Goal: Task Accomplishment & Management: Manage account settings

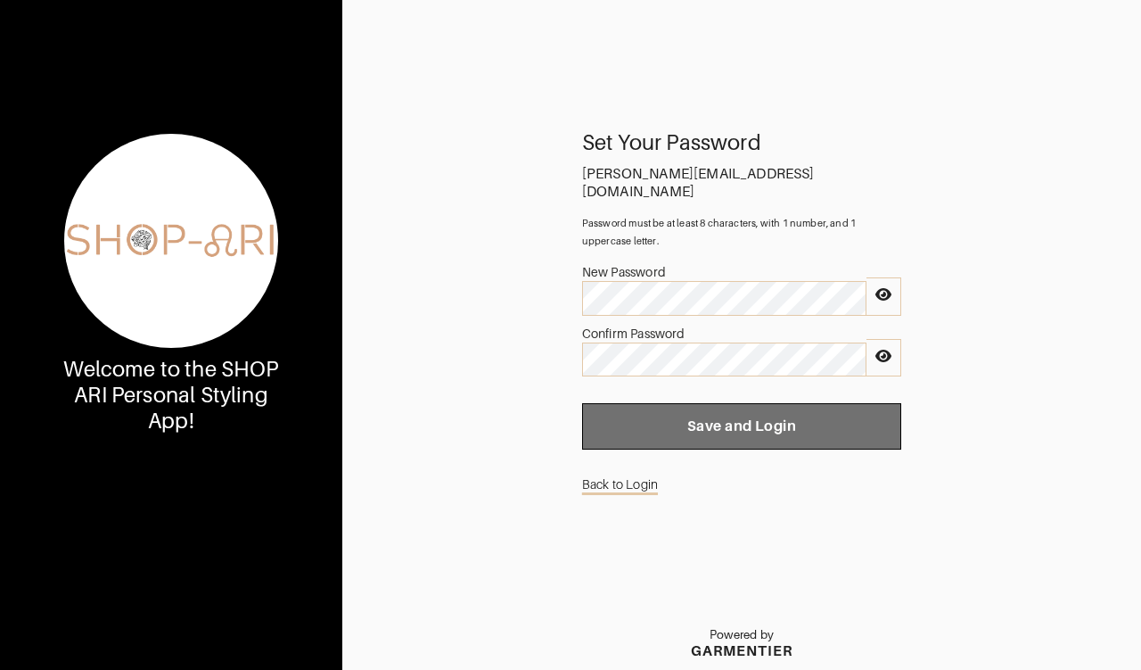
click at [776, 417] on span "Save and Login" at bounding box center [742, 426] width 291 height 18
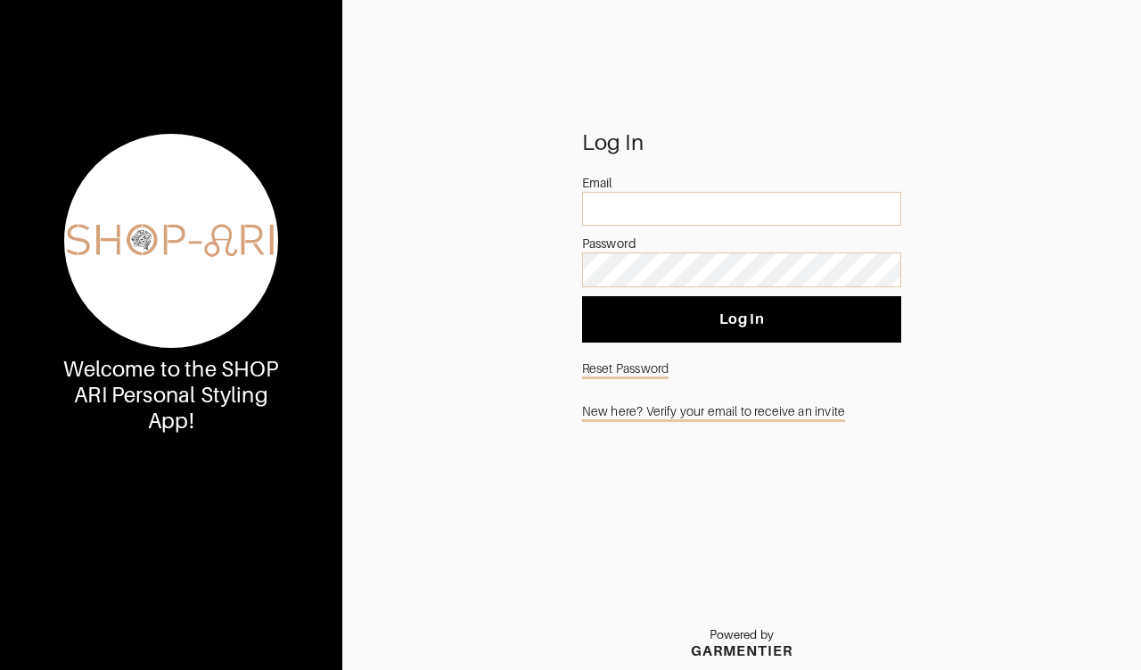
click at [655, 180] on div "Email" at bounding box center [741, 183] width 319 height 18
click at [655, 203] on input "email" at bounding box center [741, 209] width 319 height 34
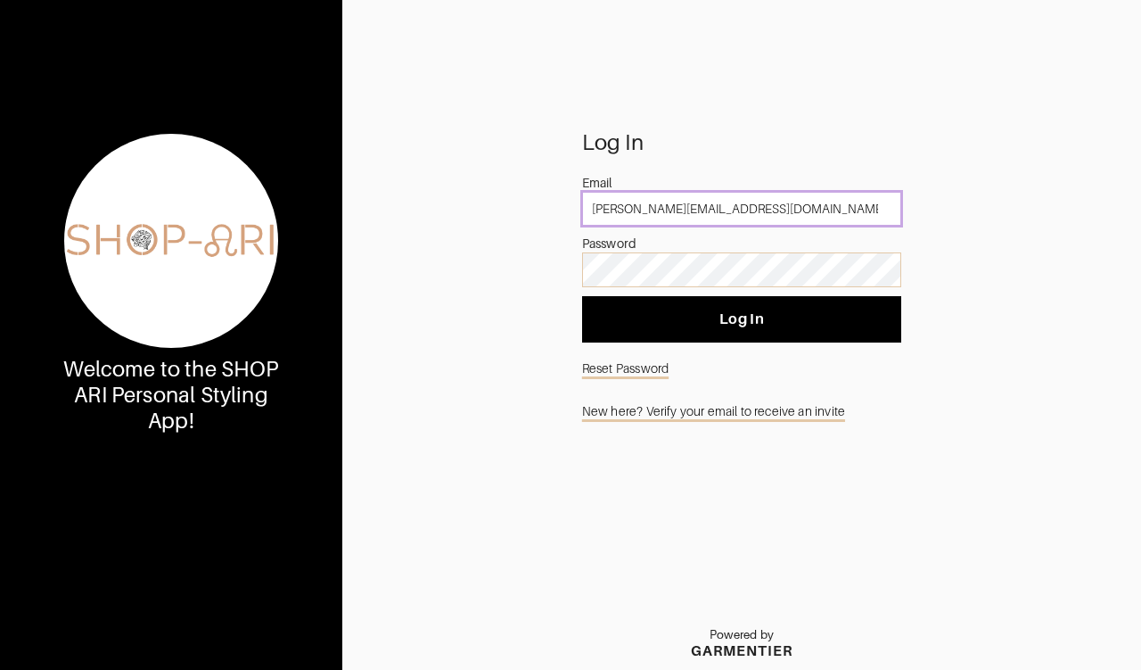
type input "[PERSON_NAME][EMAIL_ADDRESS][DOMAIN_NAME]"
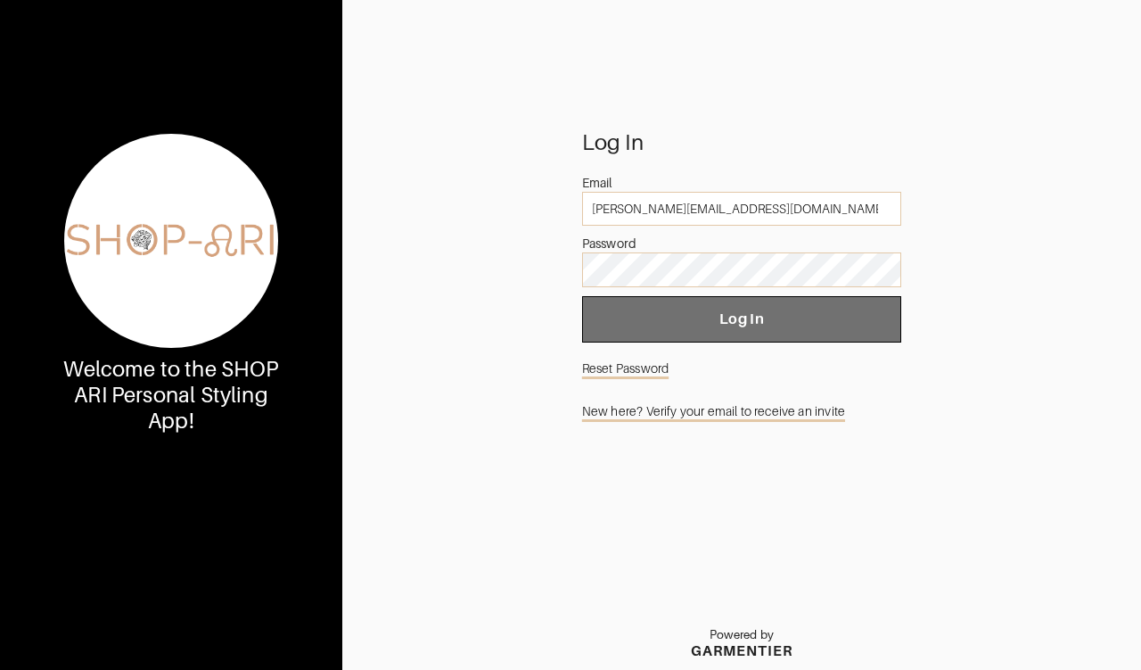
click at [622, 307] on button "Log In" at bounding box center [741, 319] width 319 height 46
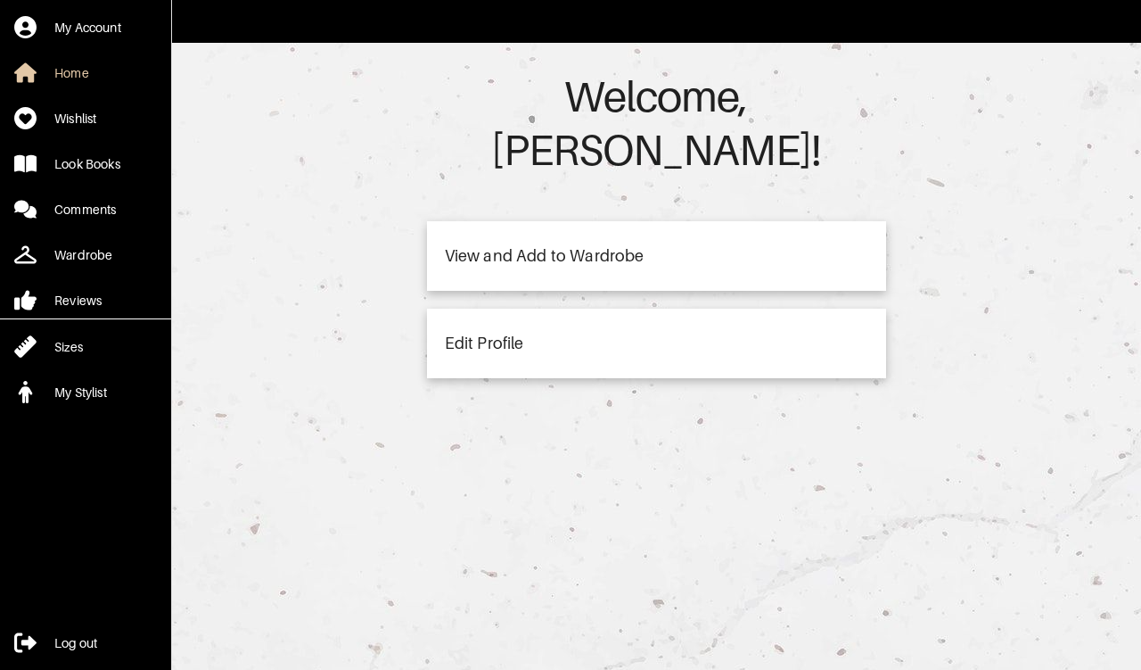
click at [456, 221] on div "View and Add to Wardrobe" at bounding box center [656, 256] width 459 height 70
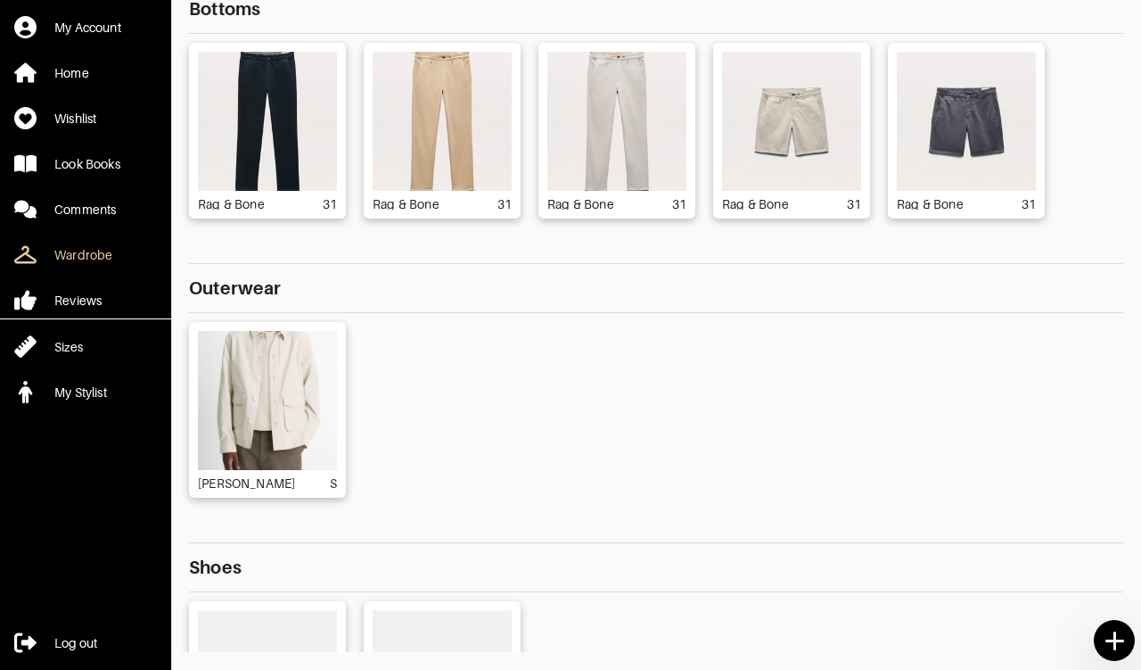
scroll to position [12, 0]
